Goal: Transaction & Acquisition: Purchase product/service

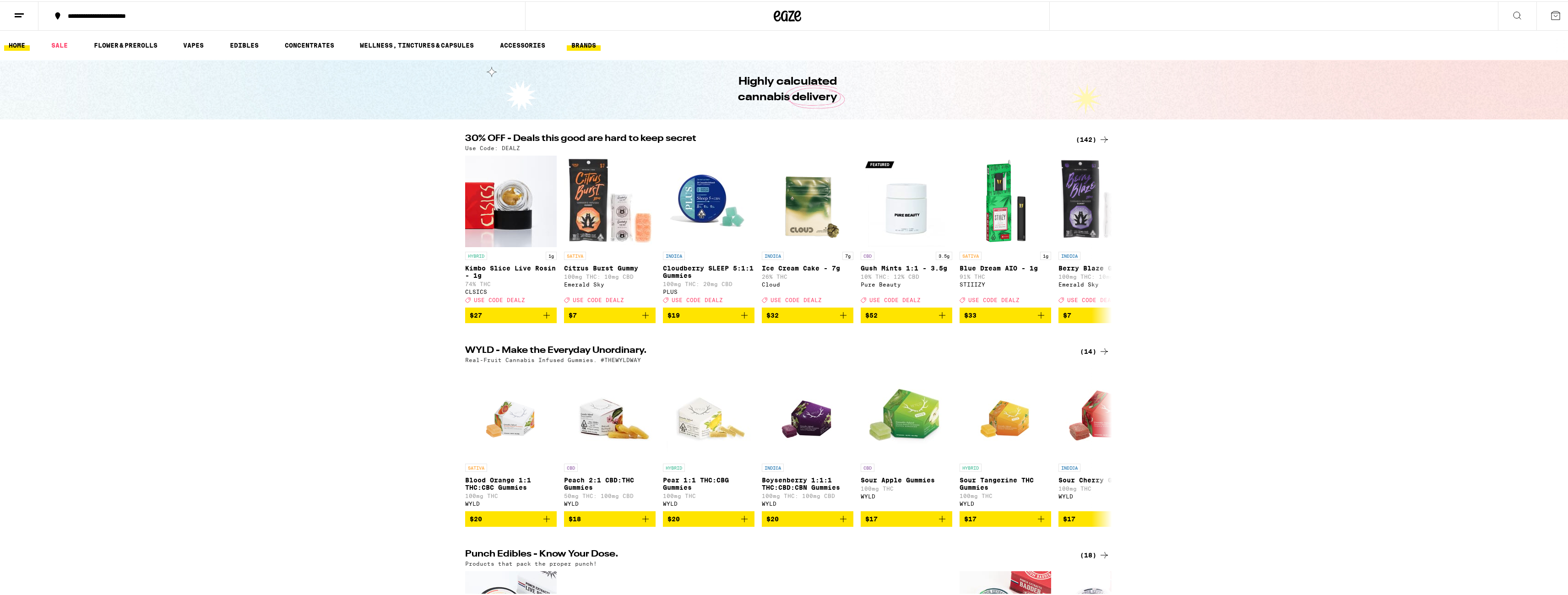
click at [590, 43] on link "BRANDS" at bounding box center [583, 44] width 34 height 11
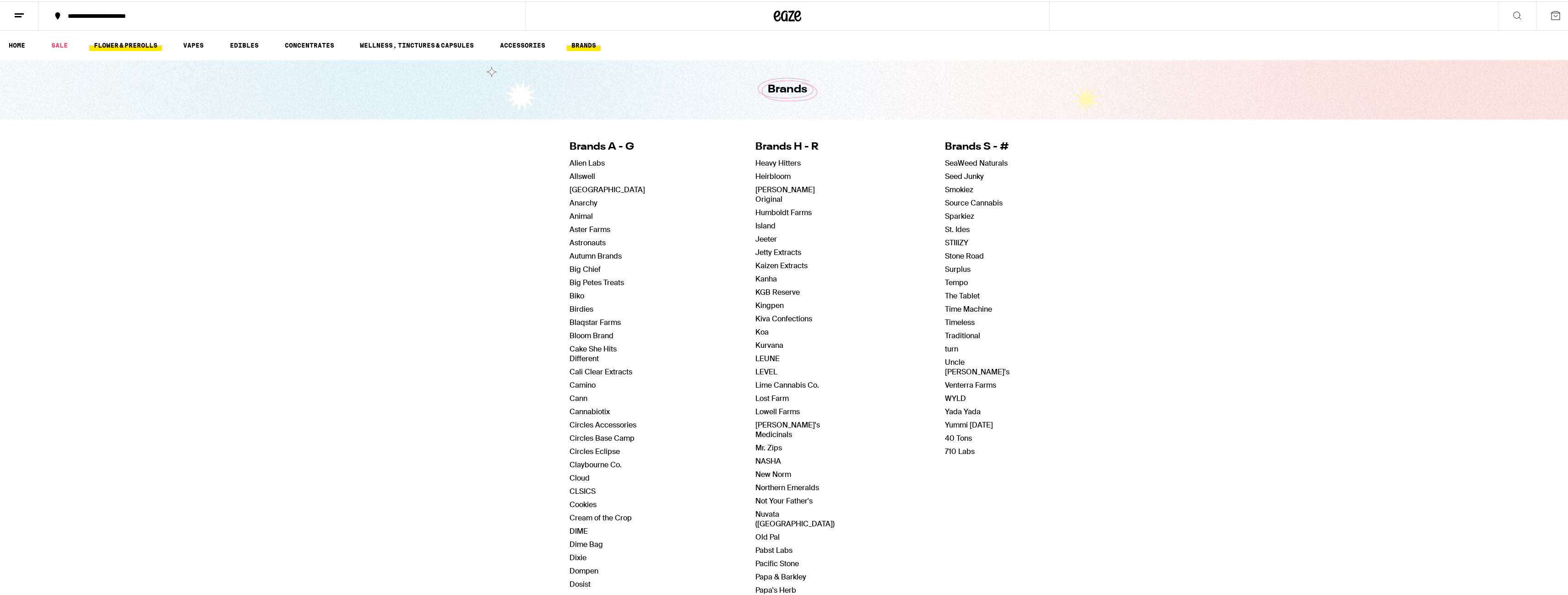
click at [114, 46] on link "FLOWER & PREROLLS" at bounding box center [125, 44] width 73 height 11
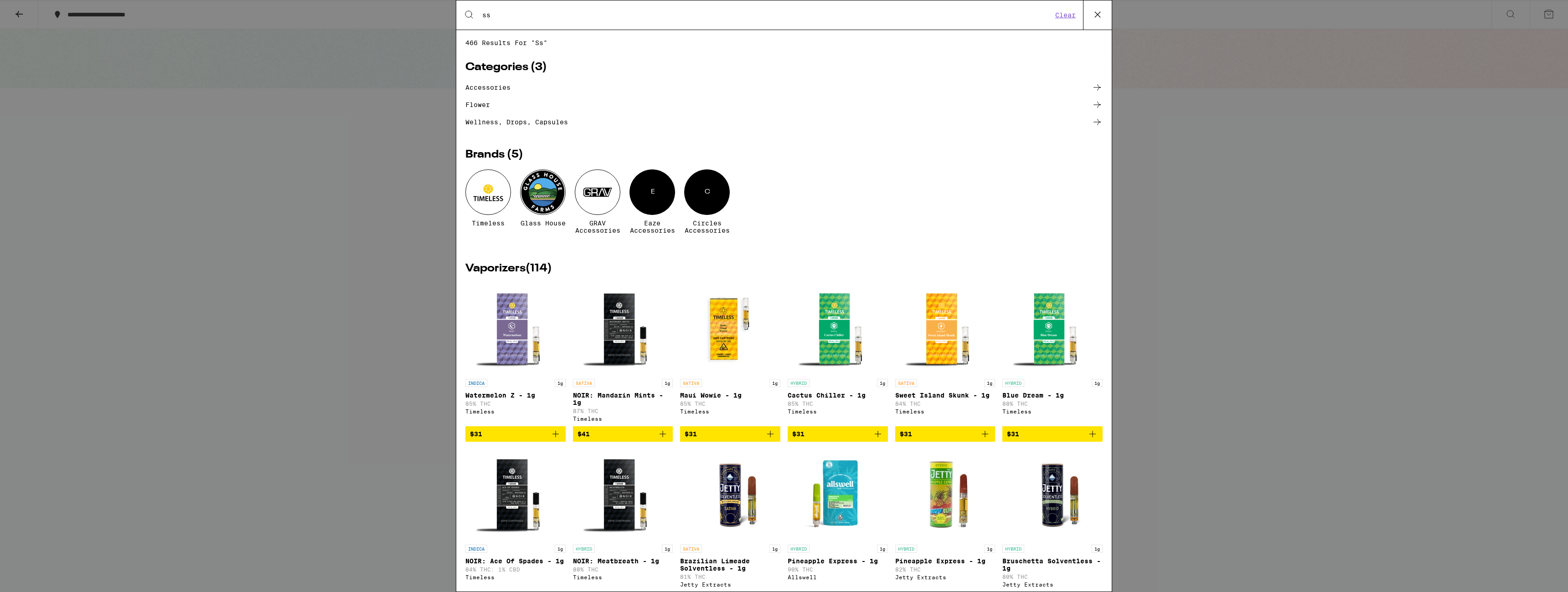
type input "ss"
click at [539, 199] on div at bounding box center [542, 192] width 46 height 46
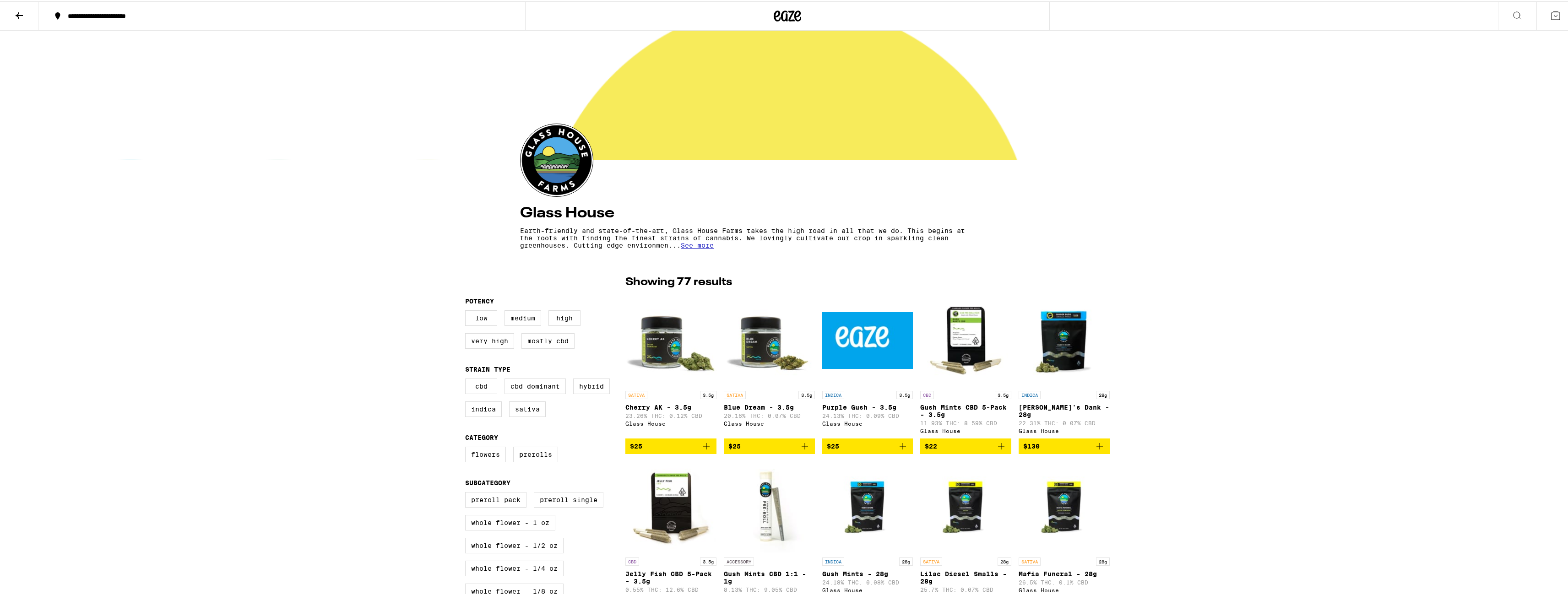
click at [554, 156] on img at bounding box center [556, 159] width 72 height 72
